Goal: Task Accomplishment & Management: Use online tool/utility

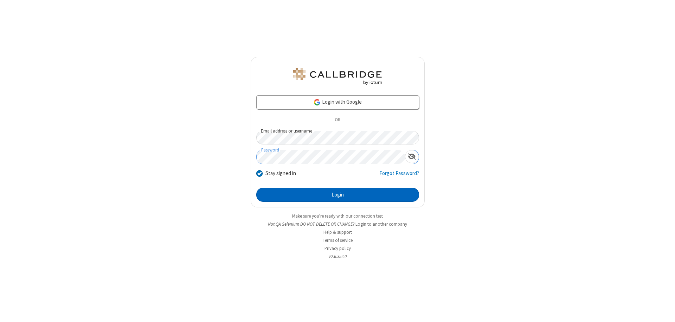
click at [338, 195] on button "Login" at bounding box center [337, 195] width 163 height 14
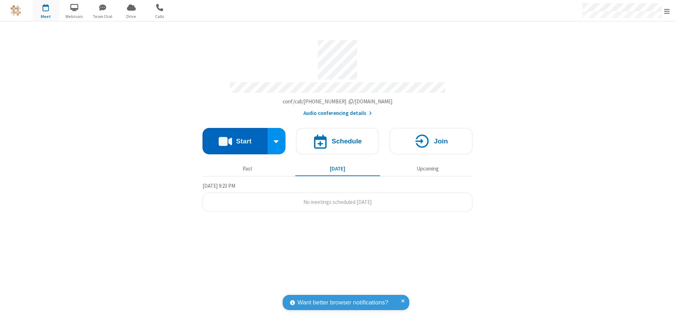
click at [235, 138] on button "Start" at bounding box center [235, 141] width 65 height 26
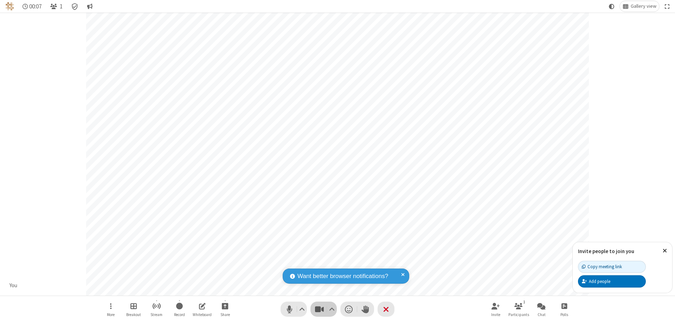
click at [319, 309] on span "Stop video (⌘+Shift+V)" at bounding box center [319, 309] width 11 height 10
click at [319, 309] on span "Start video (⌘+Shift+V)" at bounding box center [319, 309] width 11 height 10
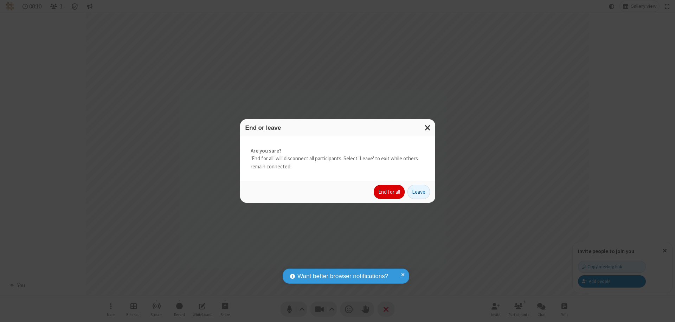
click at [390, 192] on button "End for all" at bounding box center [389, 192] width 31 height 14
